Goal: Information Seeking & Learning: Learn about a topic

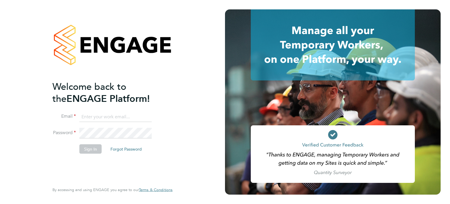
type input "[EMAIL_ADDRESS][DOMAIN_NAME]"
click at [95, 147] on button "Sign In" at bounding box center [90, 148] width 22 height 9
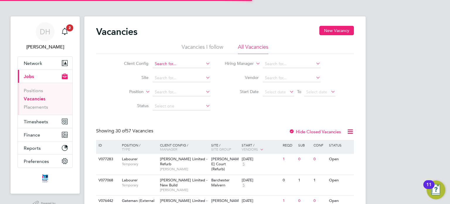
click at [198, 67] on input at bounding box center [182, 64] width 58 height 8
click at [101, 82] on div "Client Config Site Position Status Hiring Manager Vendor Start Date Select date…" at bounding box center [225, 83] width 258 height 59
click at [163, 66] on input at bounding box center [182, 64] width 58 height 8
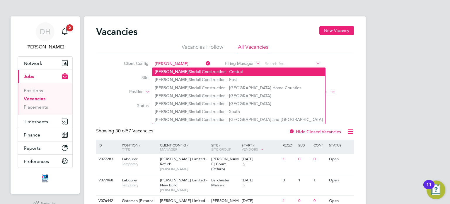
click at [205, 69] on li "Morgan Sindall Construction - Central" at bounding box center [238, 72] width 173 height 8
type input "Morgan Sindall Construction - Central"
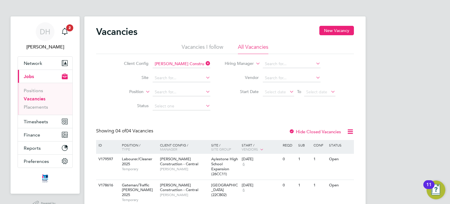
click at [205, 81] on icon at bounding box center [205, 77] width 0 height 8
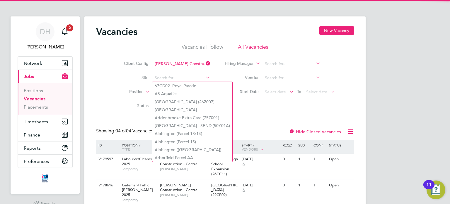
click at [205, 65] on icon at bounding box center [205, 63] width 0 height 8
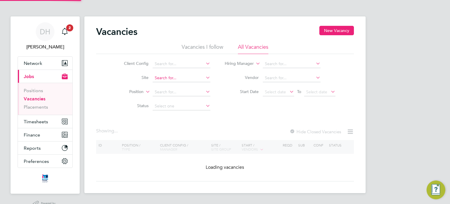
click at [202, 77] on input at bounding box center [182, 78] width 58 height 8
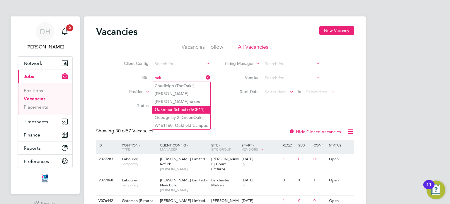
click at [196, 110] on li "Oak moor School (75CB11)" at bounding box center [181, 110] width 58 height 8
type input "Oakmoor School (75CB11)"
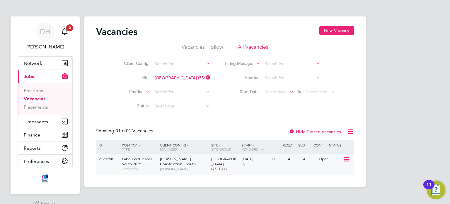
click at [352, 160] on div at bounding box center [348, 159] width 10 height 10
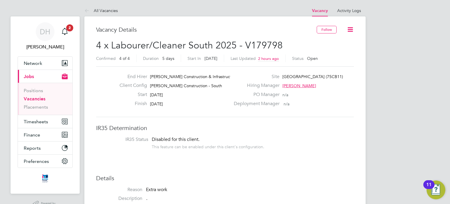
click at [118, 105] on label "Finish" at bounding box center [131, 104] width 32 height 6
click at [114, 92] on div "End Hirer Morgan Sindall Construction & Infrastruct… Client Config Morgan Sinda…" at bounding box center [225, 92] width 263 height 36
click at [351, 30] on icon at bounding box center [350, 29] width 7 height 7
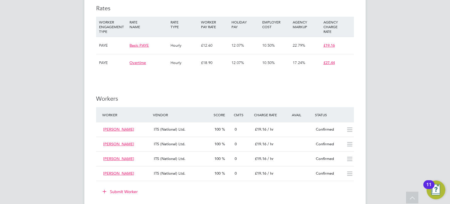
scroll to position [352, 0]
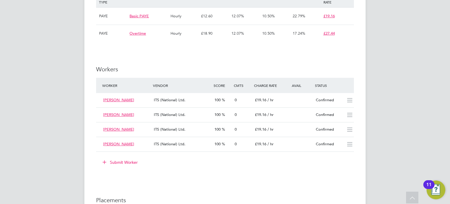
click at [234, 63] on div "IR35 Determination IR35 Status Disabled for this client. This feature can be en…" at bounding box center [225, 148] width 258 height 753
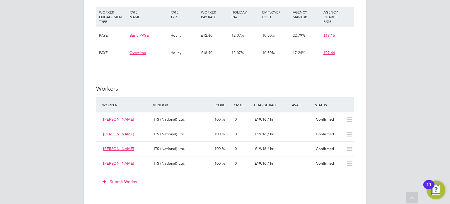
scroll to position [322, 0]
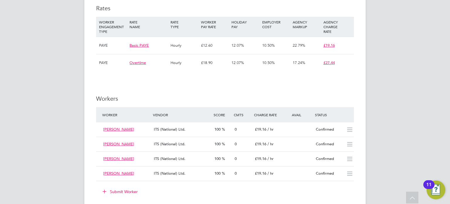
click at [249, 89] on div "IR35 Determination IR35 Status Disabled for this client. This feature can be en…" at bounding box center [225, 178] width 258 height 753
